Goal: Navigation & Orientation: Find specific page/section

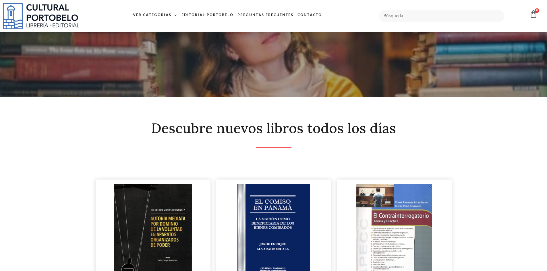
click at [56, 15] on img at bounding box center [41, 16] width 76 height 26
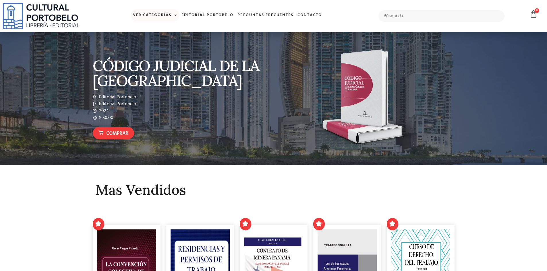
click at [158, 17] on link "Ver Categorías" at bounding box center [155, 15] width 48 height 12
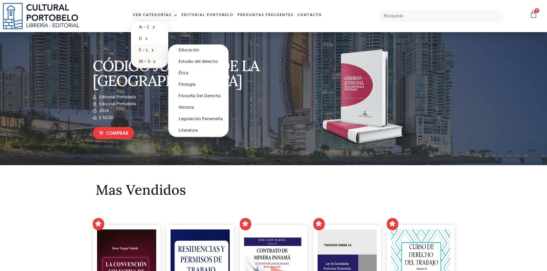
click at [145, 64] on link "M – S" at bounding box center [149, 61] width 37 height 11
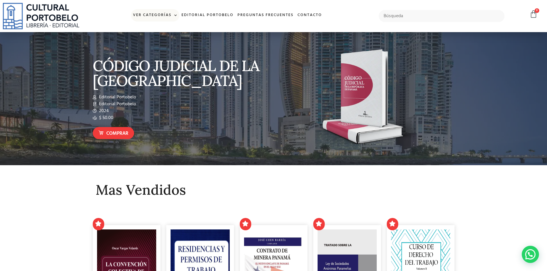
click at [162, 16] on link "Ver Categorías" at bounding box center [155, 15] width 48 height 12
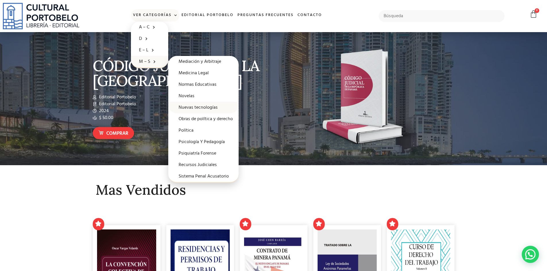
scroll to position [57, 0]
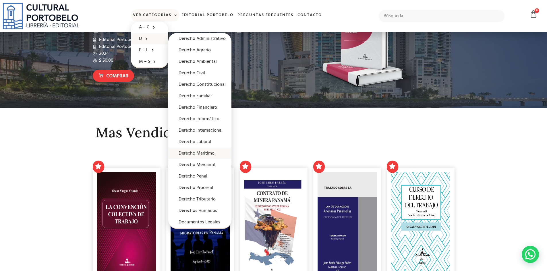
click at [199, 154] on link "Derecho Maritimo" at bounding box center [199, 153] width 63 height 11
